Goal: Task Accomplishment & Management: Use online tool/utility

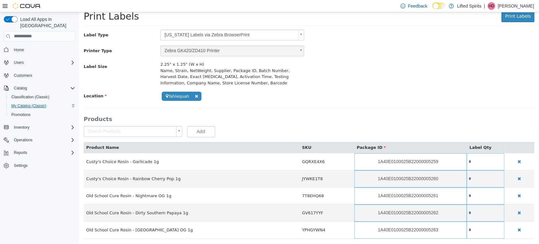
scroll to position [18, 0]
click at [32, 126] on div "Inventory" at bounding box center [39, 127] width 71 height 11
click at [30, 123] on button "Inventory" at bounding box center [21, 127] width 21 height 8
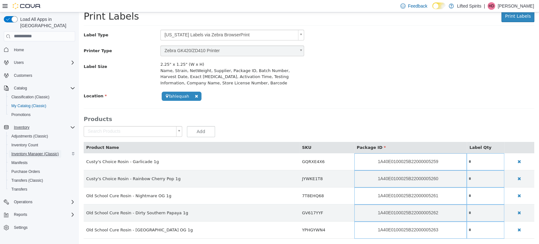
click at [47, 151] on span "Inventory Manager (Classic)" at bounding box center [34, 153] width 47 height 5
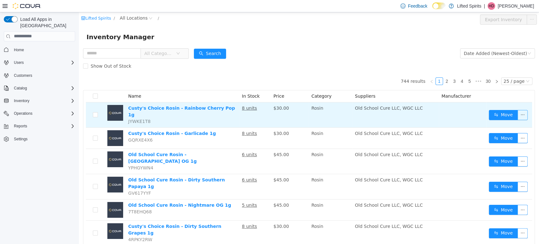
click at [520, 111] on button "button" at bounding box center [522, 115] width 10 height 10
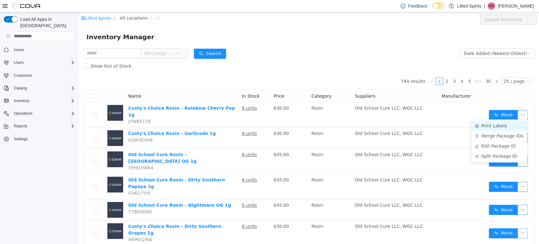
click at [516, 128] on li "Print Labels" at bounding box center [499, 125] width 56 height 10
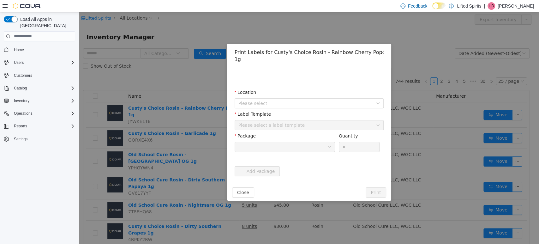
click at [334, 122] on div "Please select a label template" at bounding box center [305, 125] width 134 height 6
click at [283, 100] on span "Please select" at bounding box center [305, 103] width 134 height 6
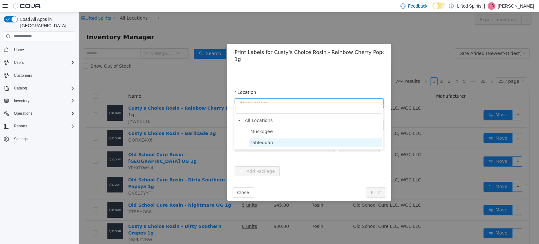
click at [253, 143] on span "Tahlequah" at bounding box center [261, 142] width 22 height 5
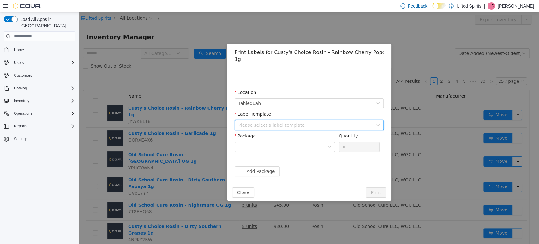
click at [258, 121] on div "Please select a label template" at bounding box center [306, 124] width 137 height 9
click at [22, 86] on span "Catalog" at bounding box center [20, 88] width 13 height 5
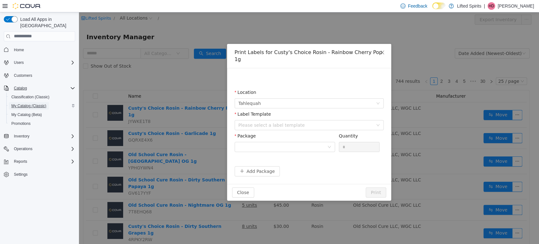
click at [42, 103] on span "My Catalog (Classic)" at bounding box center [28, 105] width 35 height 5
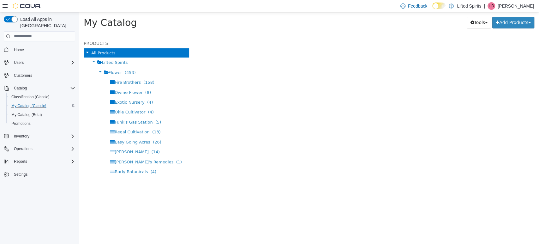
select select "**********"
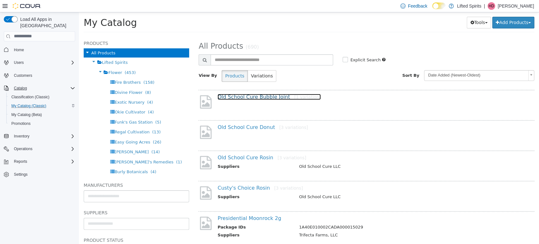
click at [251, 96] on link "Old School Cure Bubble Joint [1 variation]" at bounding box center [268, 96] width 103 height 6
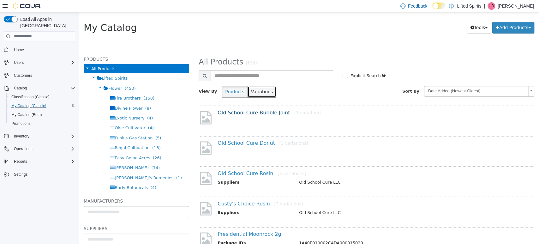
click at [251, 96] on button "Variations" at bounding box center [261, 92] width 29 height 12
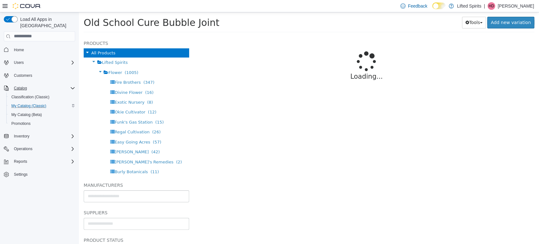
click at [251, 96] on div "Loading..." at bounding box center [367, 69] width 336 height 66
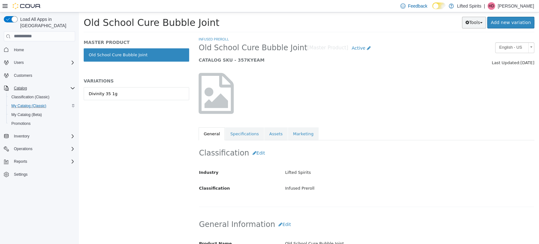
click at [477, 20] on button "Tools" at bounding box center [474, 22] width 24 height 12
click at [480, 41] on link "Print Labels" at bounding box center [461, 43] width 50 height 9
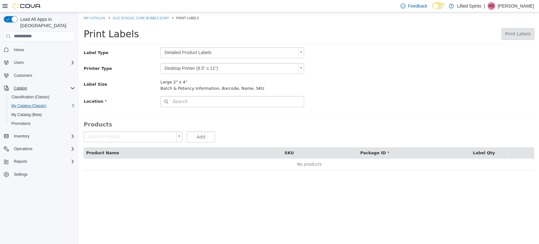
click at [245, 49] on body "Saving Bulk Changes... × My Catalog Old School Cure Bubble Joint Print Labels P…" at bounding box center [309, 94] width 460 height 164
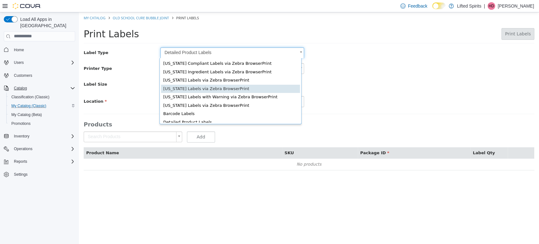
scroll to position [0, 2]
drag, startPoint x: 235, startPoint y: 88, endPoint x: 169, endPoint y: 88, distance: 66.0
type input "*"
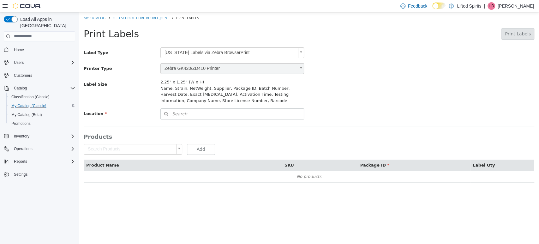
scroll to position [0, 0]
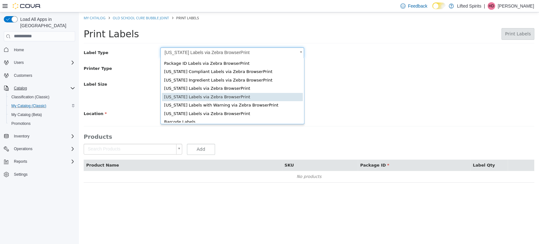
drag, startPoint x: 242, startPoint y: 51, endPoint x: 159, endPoint y: 55, distance: 82.8
click at [159, 55] on body "Saving Bulk Changes... × My Catalog Old School Cure Bubble Joint Print Labels P…" at bounding box center [309, 100] width 460 height 177
click at [172, 53] on body "Saving Bulk Changes... × My Catalog Old School Cure Bubble Joint Print Labels P…" at bounding box center [309, 100] width 460 height 177
drag, startPoint x: 164, startPoint y: 51, endPoint x: 151, endPoint y: 51, distance: 13.3
click at [155, 51] on body "Saving Bulk Changes... × My Catalog Old School Cure Bubble Joint Print Labels P…" at bounding box center [309, 100] width 460 height 177
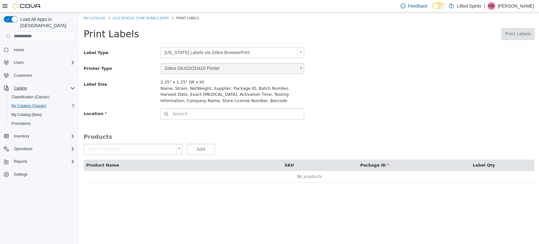
drag, startPoint x: 159, startPoint y: 51, endPoint x: 231, endPoint y: 52, distance: 72.0
click at [231, 52] on div "[US_STATE] Labels via Zebra BrowserPrint *" at bounding box center [232, 52] width 153 height 11
click at [179, 110] on span "Search" at bounding box center [174, 113] width 27 height 7
type input "***"
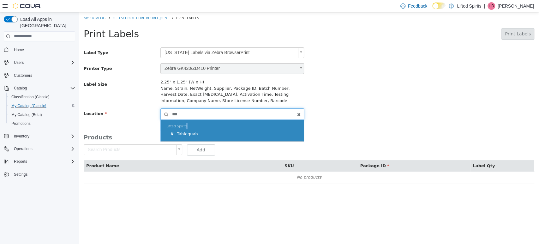
click at [184, 125] on span "Lifted Spirits" at bounding box center [176, 126] width 21 height 4
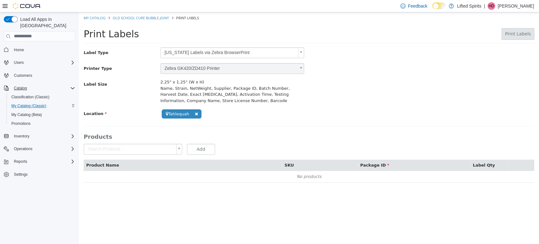
click at [163, 144] on body "**********" at bounding box center [309, 100] width 460 height 177
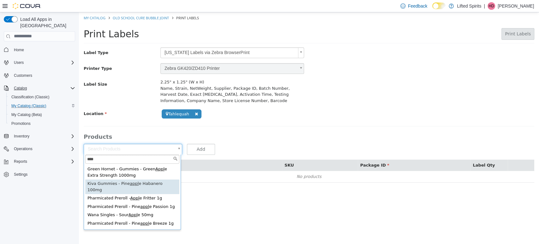
type input "****"
type input "**********"
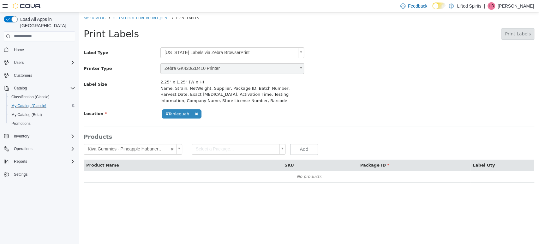
click at [234, 152] on body "**********" at bounding box center [309, 100] width 460 height 177
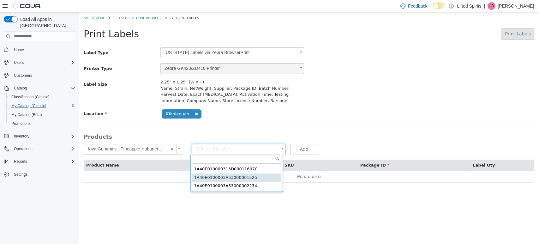
type input "**********"
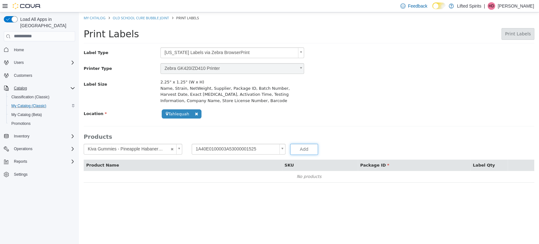
click at [309, 145] on button "Add" at bounding box center [304, 148] width 28 height 11
